Goal: Navigation & Orientation: Find specific page/section

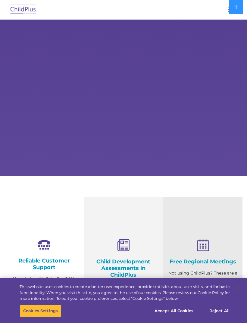
select select "MEDIUM"
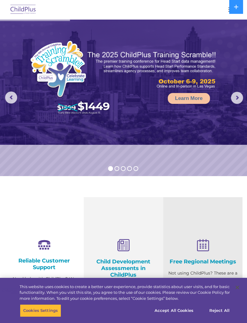
click at [225, 8] on button "button" at bounding box center [231, 10] width 13 height 10
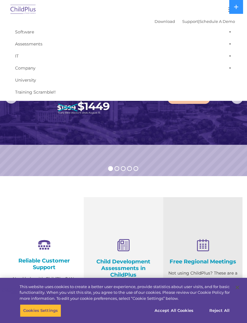
click at [27, 34] on link "Software" at bounding box center [123, 32] width 223 height 12
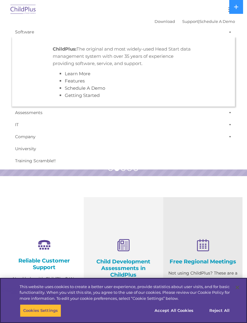
click at [182, 310] on button "Accept All Cookies" at bounding box center [173, 310] width 45 height 13
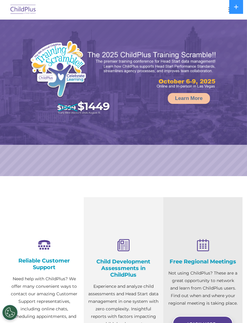
select select "MEDIUM"
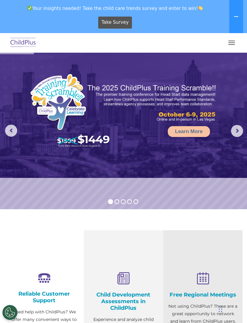
click at [230, 42] on button "button" at bounding box center [231, 43] width 13 height 10
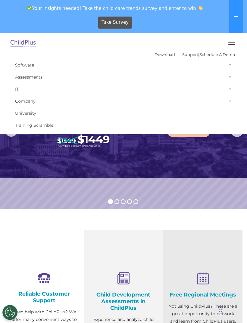
click at [159, 53] on link "Download" at bounding box center [164, 54] width 20 height 5
